Goal: Information Seeking & Learning: Learn about a topic

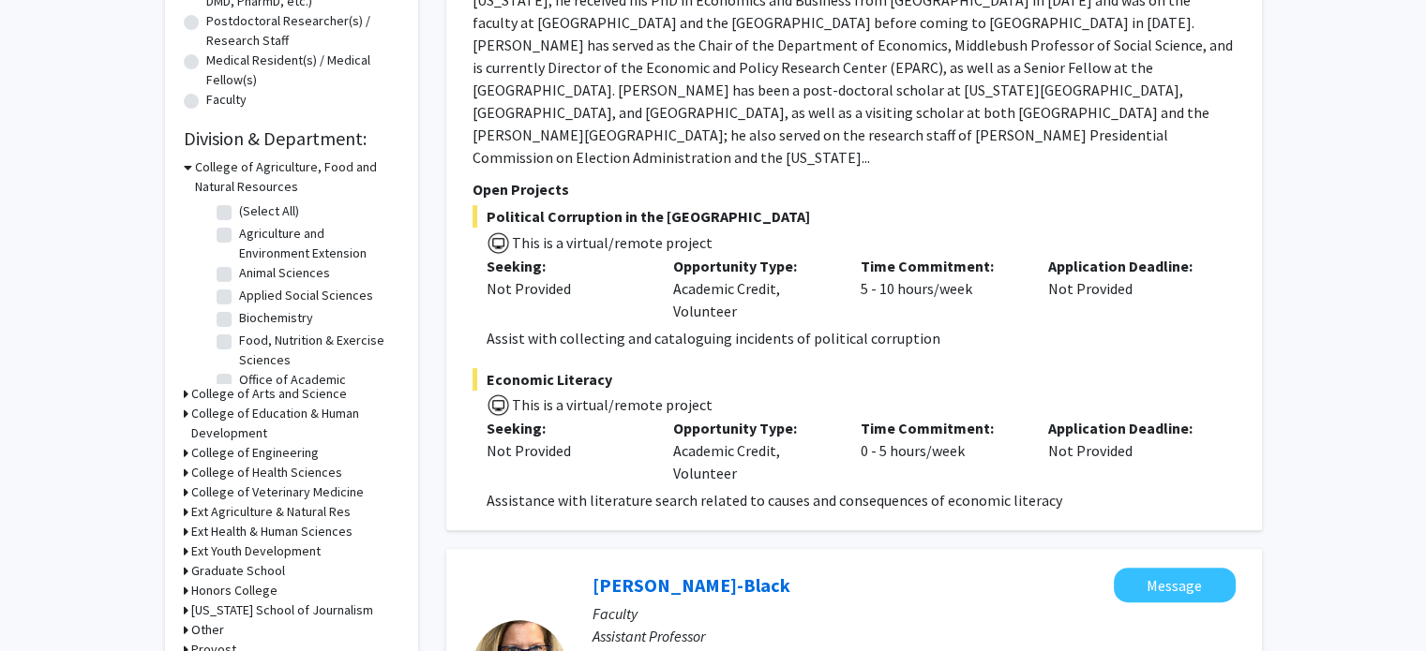
scroll to position [562, 0]
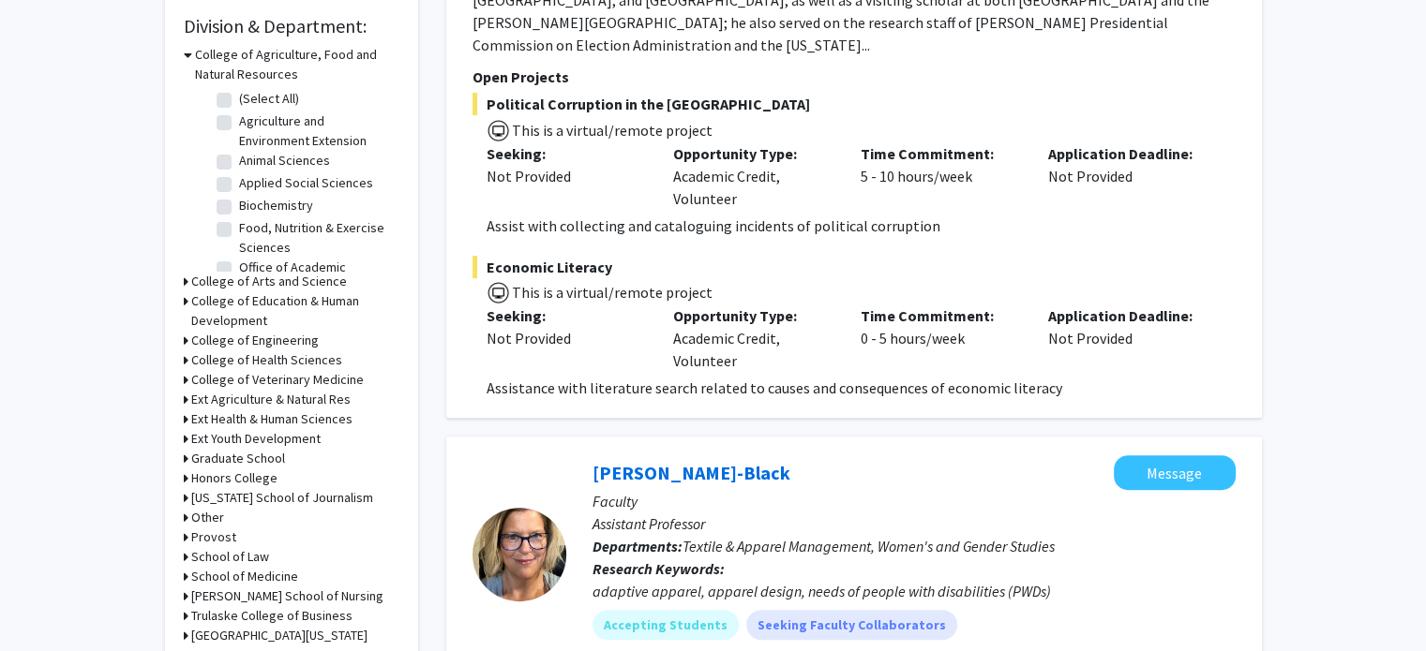
click at [214, 338] on h3 "College of Engineering" at bounding box center [254, 341] width 127 height 20
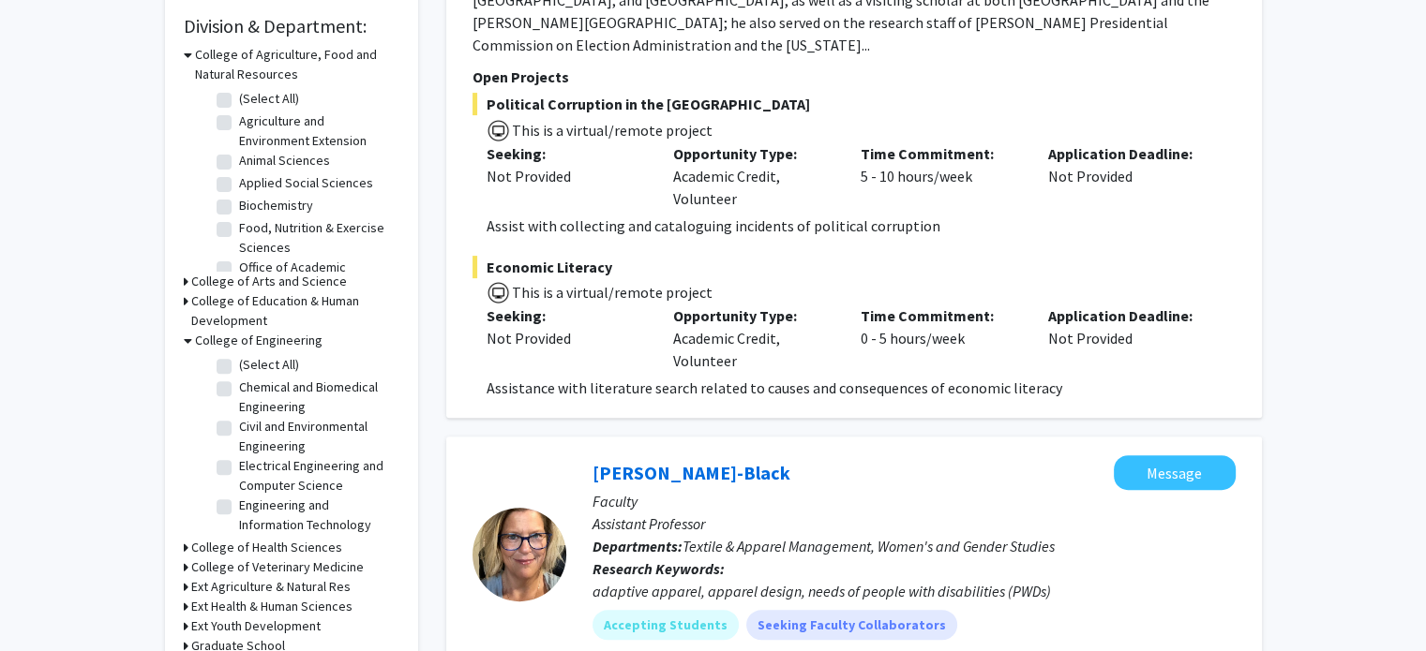
click at [239, 390] on label "Chemical and Biomedical Engineering" at bounding box center [317, 397] width 156 height 39
click at [239, 390] on input "Chemical and Biomedical Engineering" at bounding box center [245, 384] width 12 height 12
checkbox input "true"
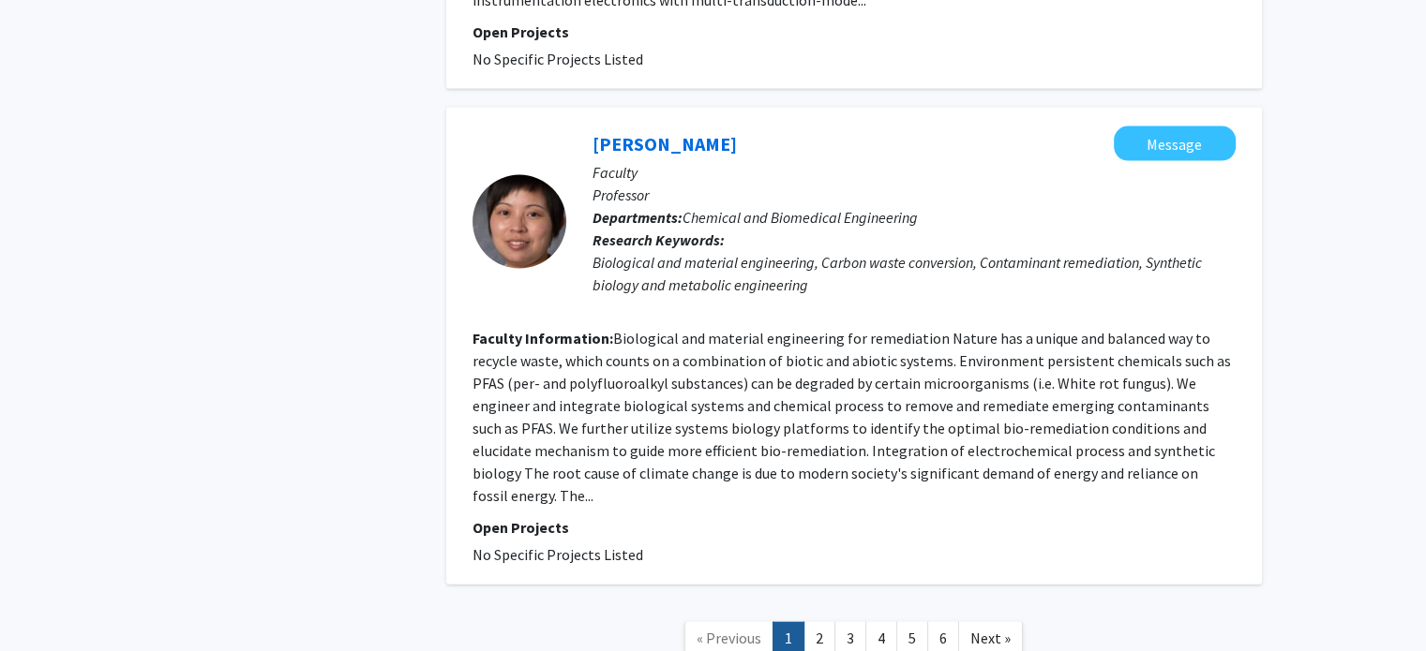
scroll to position [4249, 0]
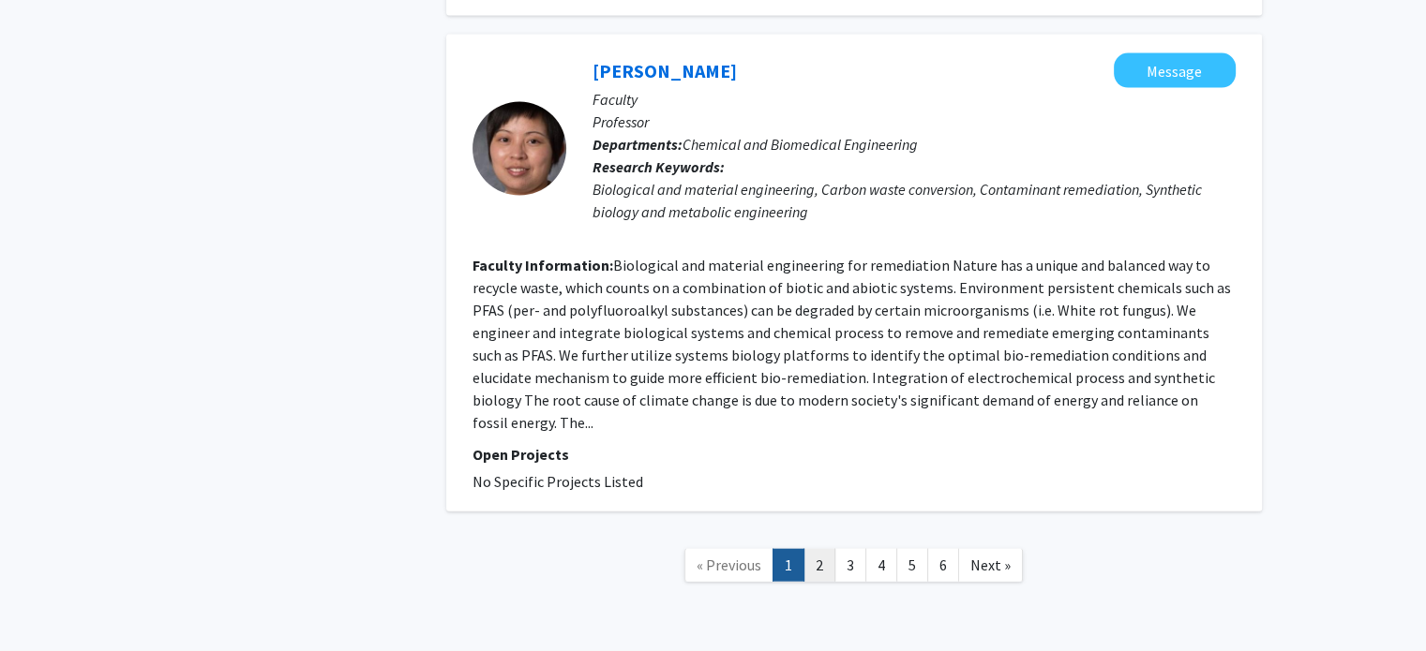
click at [821, 549] on link "2" at bounding box center [819, 565] width 32 height 33
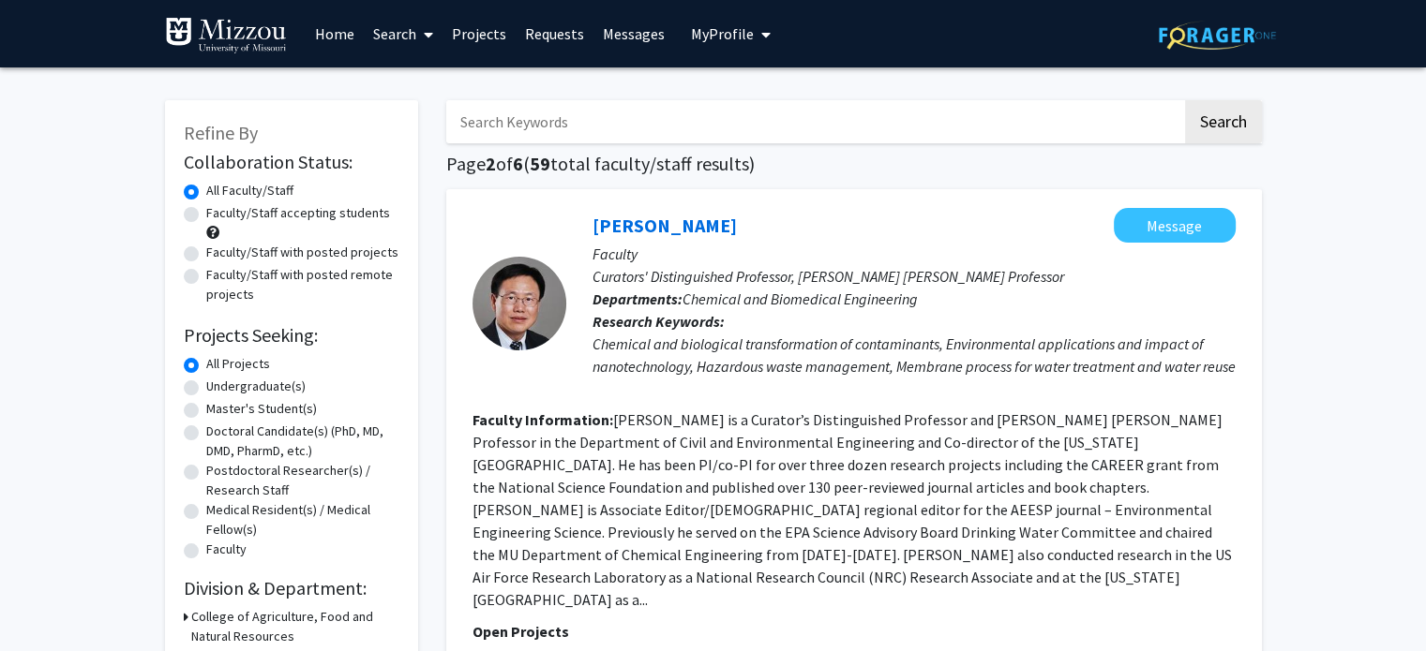
click at [694, 134] on input "Search Keywords" at bounding box center [814, 121] width 736 height 43
type input "[PERSON_NAME]"
click at [1185, 100] on button "Search" at bounding box center [1223, 121] width 77 height 43
checkbox input "false"
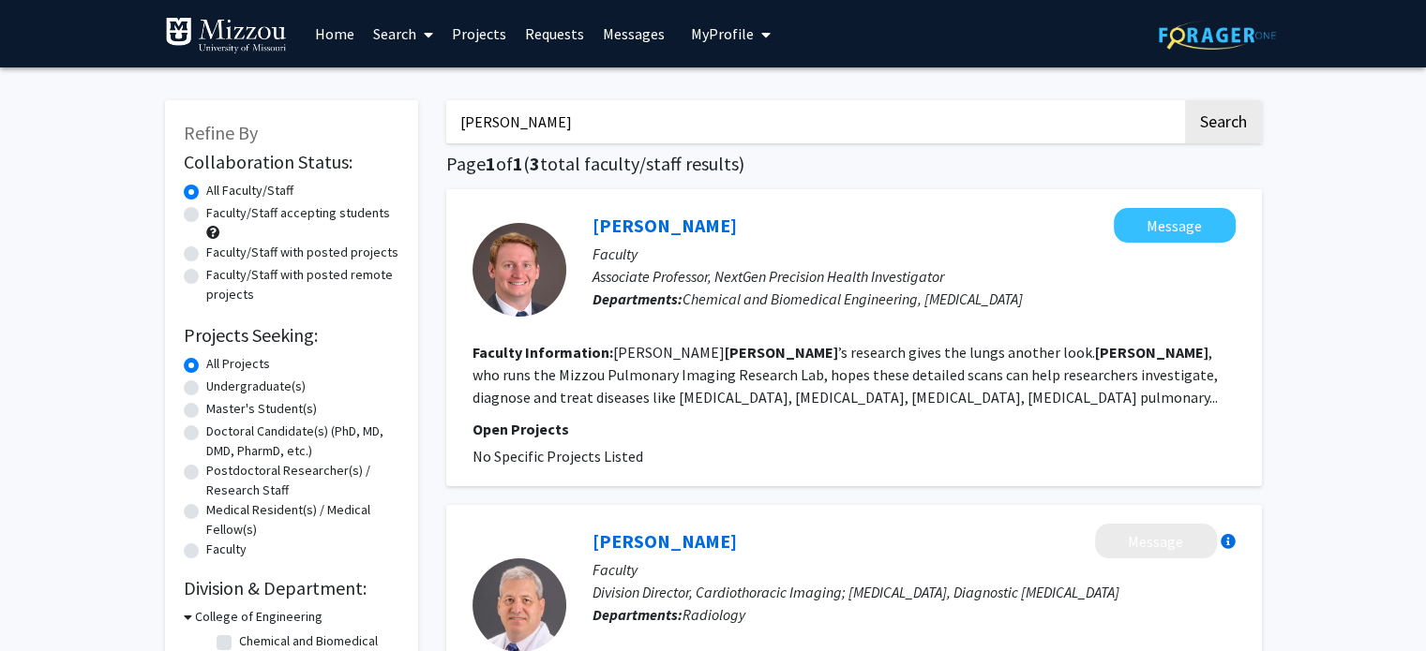
click at [810, 112] on input "[PERSON_NAME]" at bounding box center [814, 121] width 736 height 43
checkbox input "true"
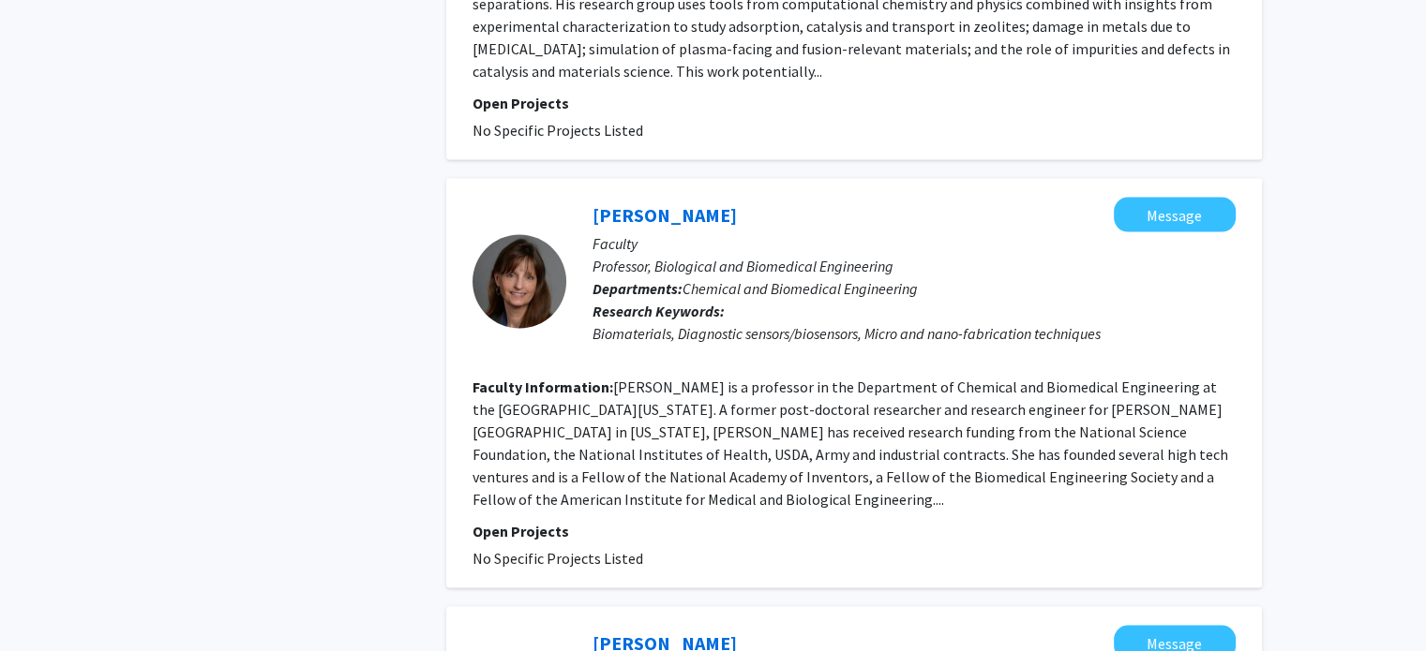
scroll to position [3676, 0]
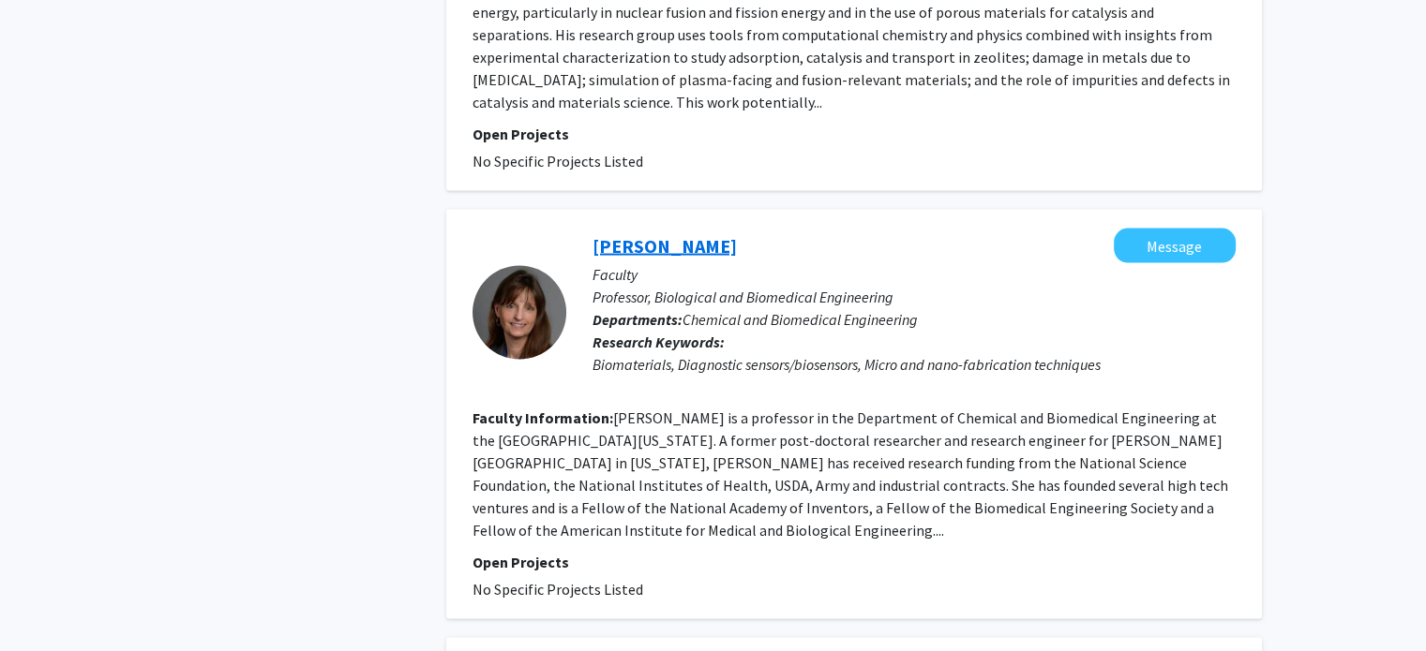
click at [634, 234] on link "[PERSON_NAME]" at bounding box center [664, 245] width 144 height 23
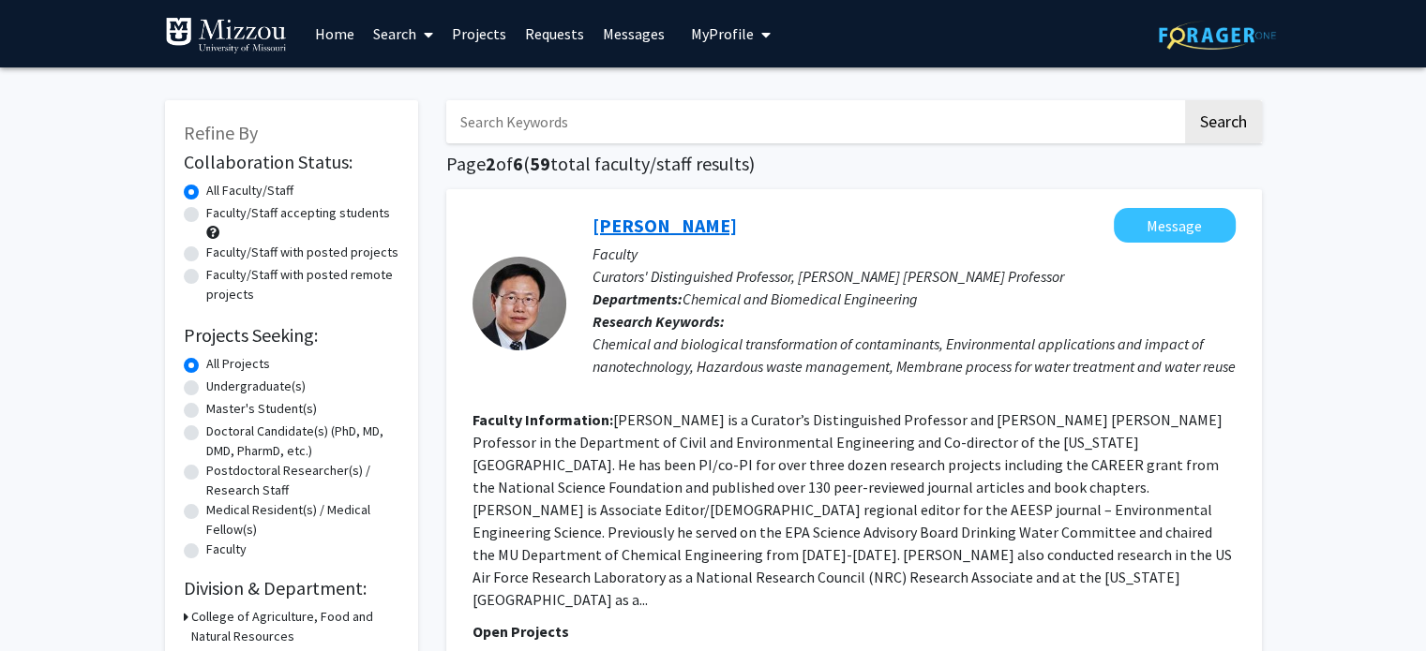
click at [656, 224] on link "[PERSON_NAME]" at bounding box center [664, 225] width 144 height 23
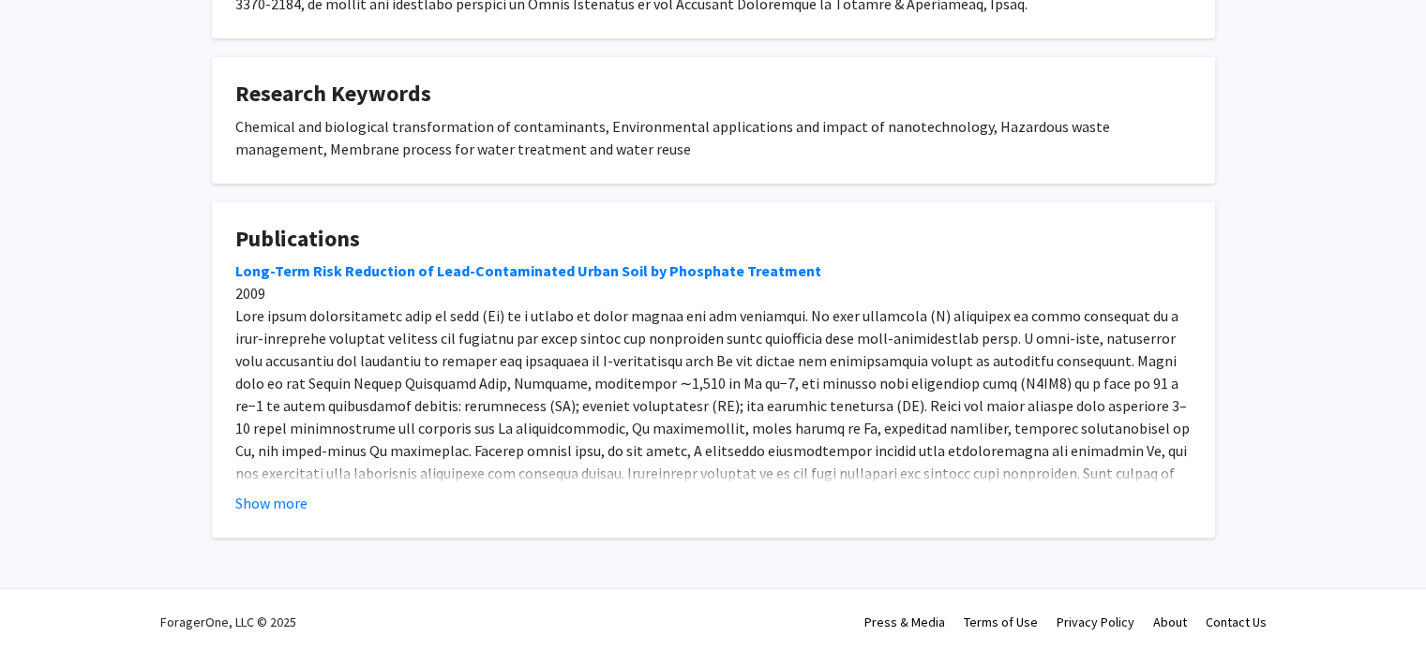
scroll to position [581, 0]
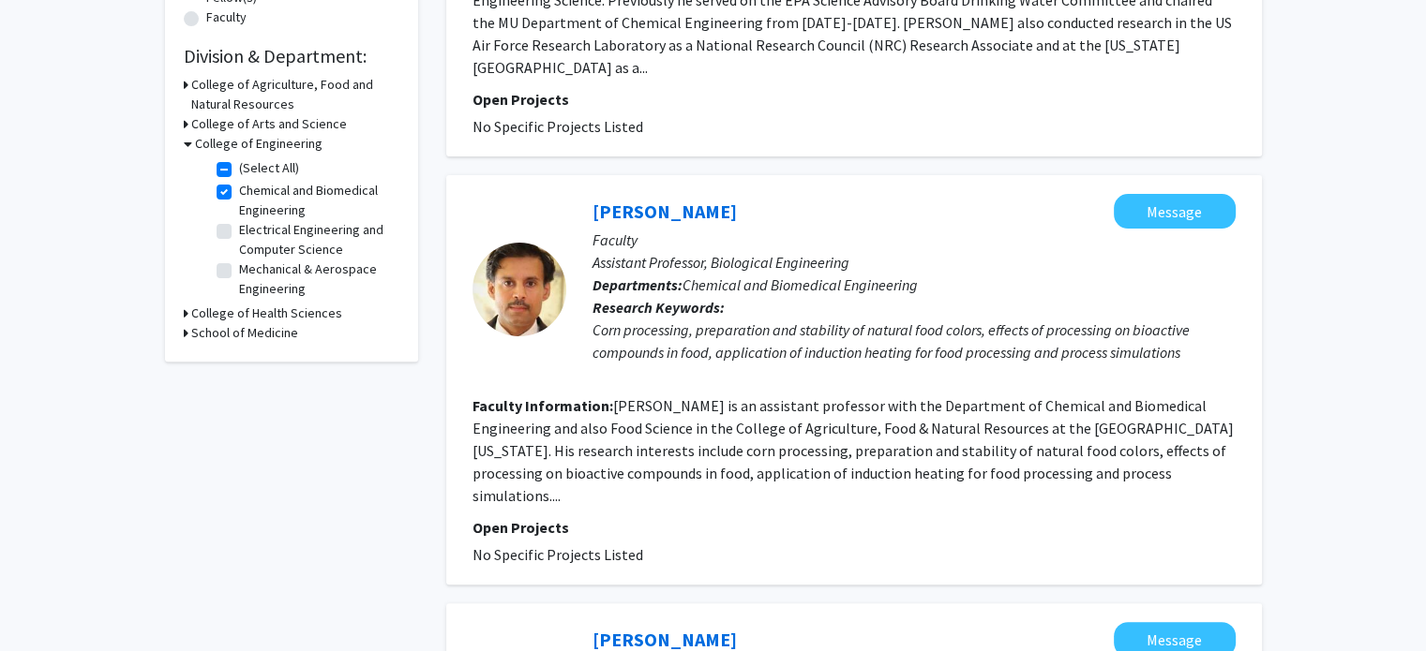
scroll to position [562, 0]
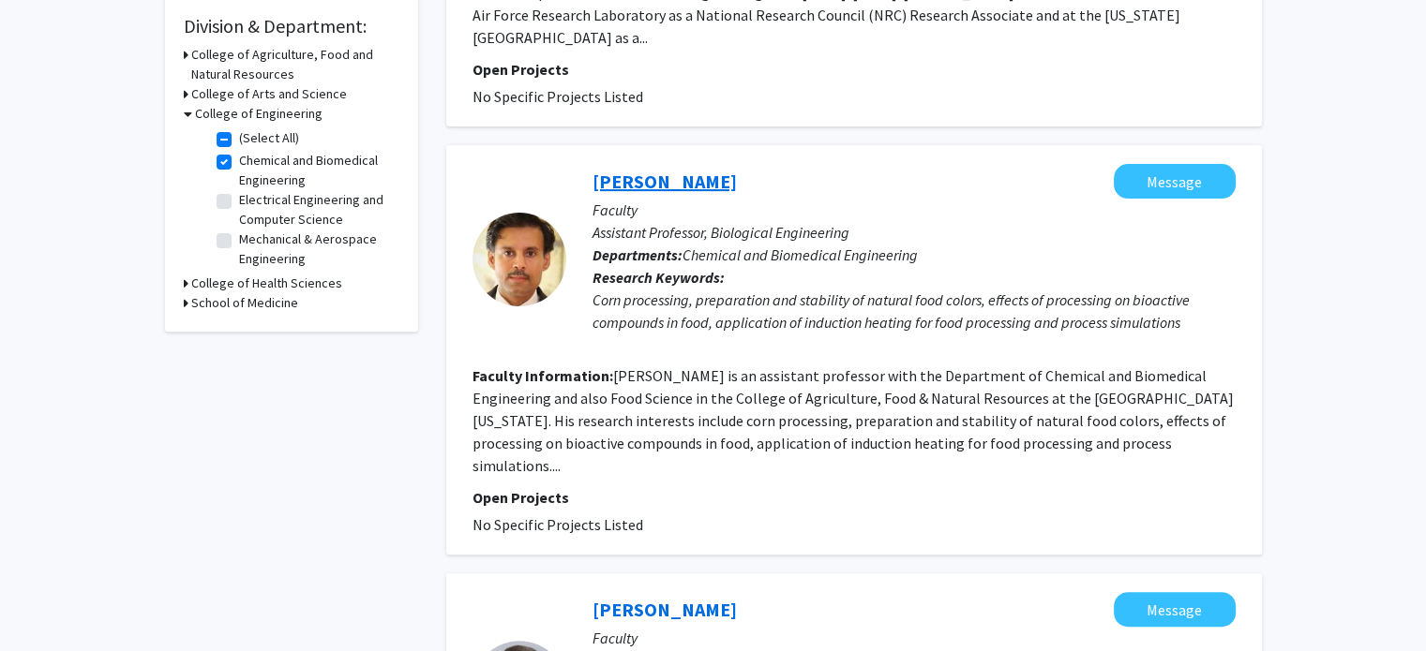
click at [652, 170] on link "[PERSON_NAME]" at bounding box center [664, 181] width 144 height 23
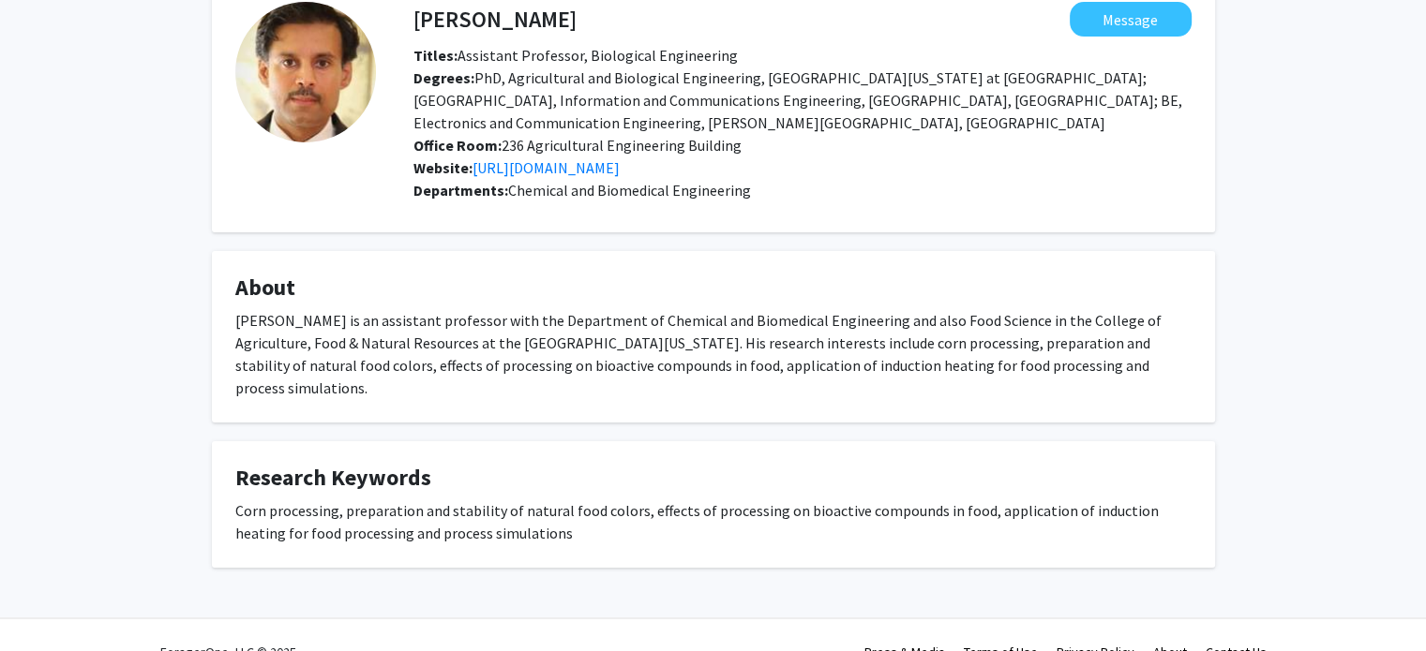
scroll to position [113, 0]
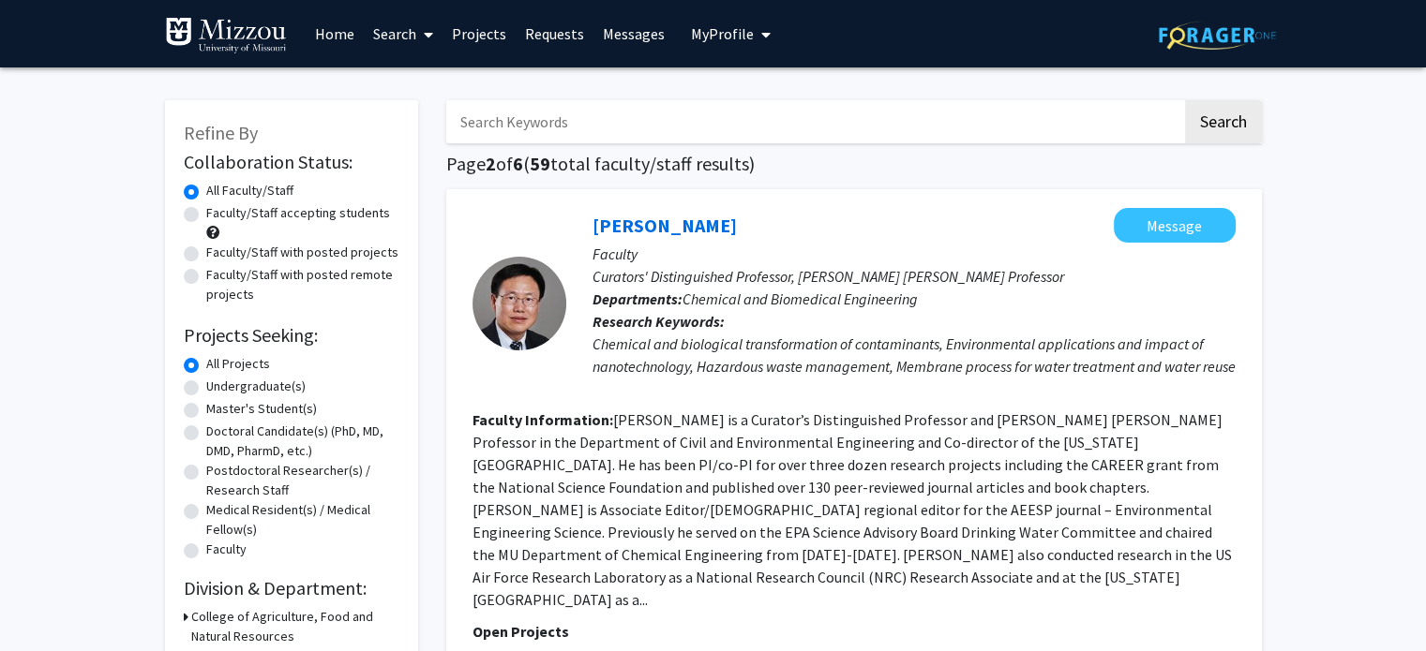
click at [206, 216] on label "Faculty/Staff accepting students" at bounding box center [298, 213] width 184 height 20
click at [206, 216] on input "Faculty/Staff accepting students" at bounding box center [212, 209] width 12 height 12
radio input "true"
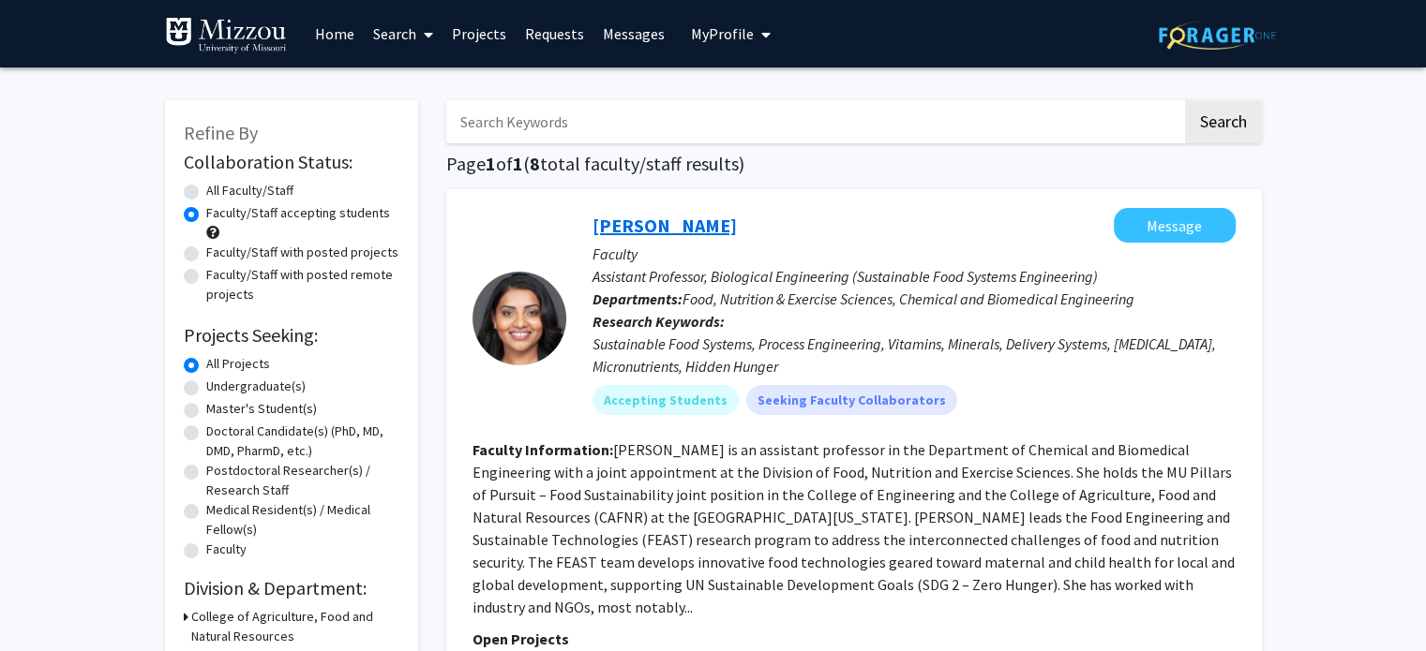
click at [651, 228] on link "[PERSON_NAME]" at bounding box center [664, 225] width 144 height 23
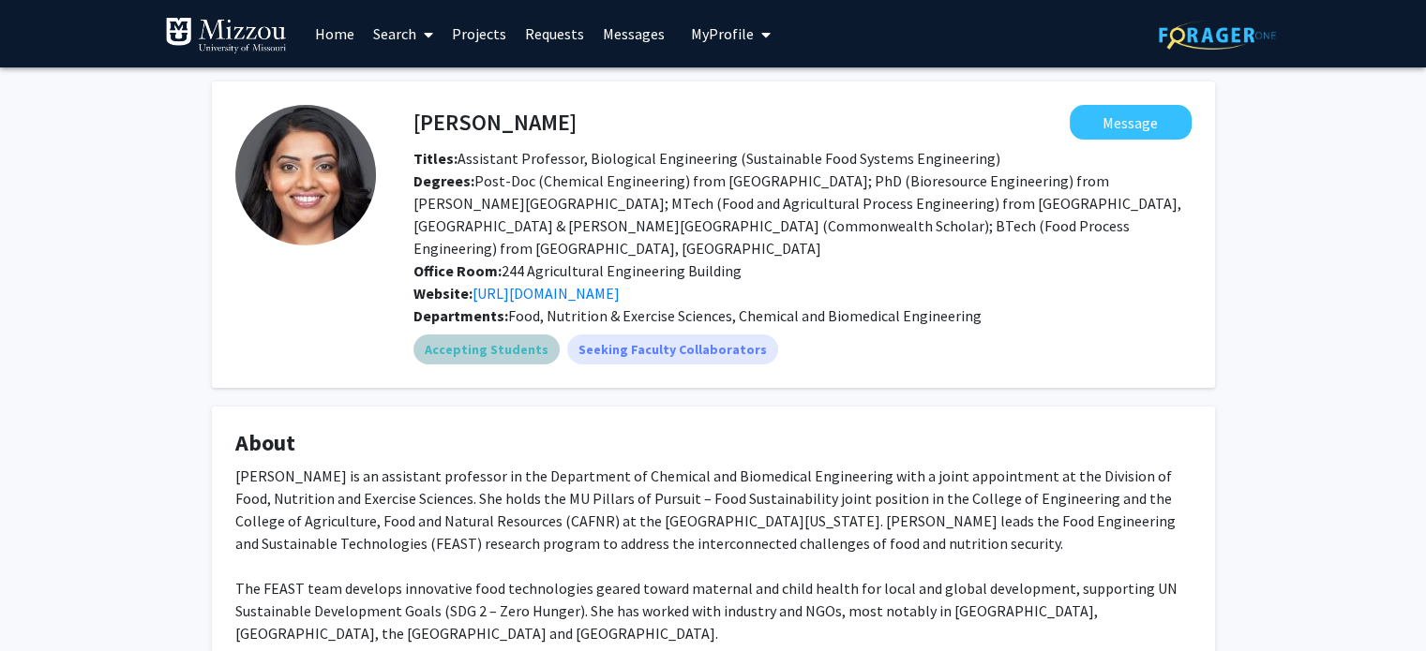
click at [457, 335] on mat-chip "Accepting Students" at bounding box center [486, 350] width 146 height 30
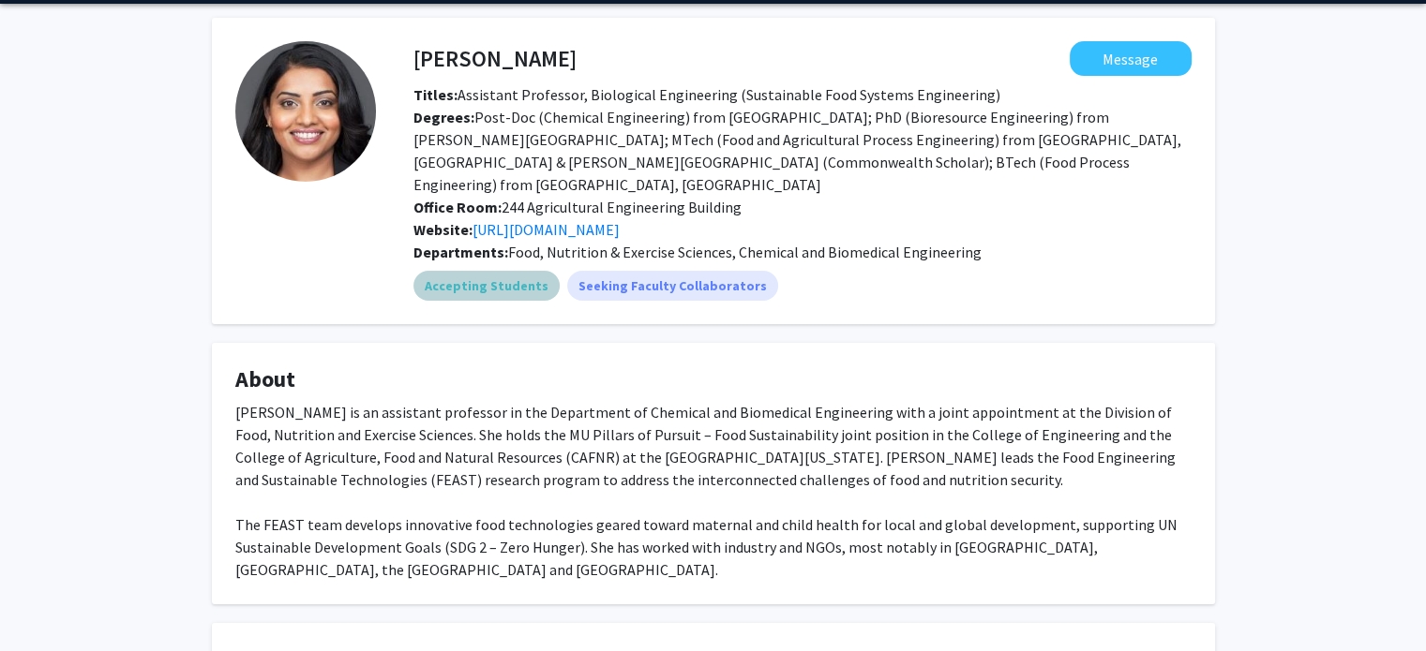
scroll to position [94, 0]
